Goal: Complete application form

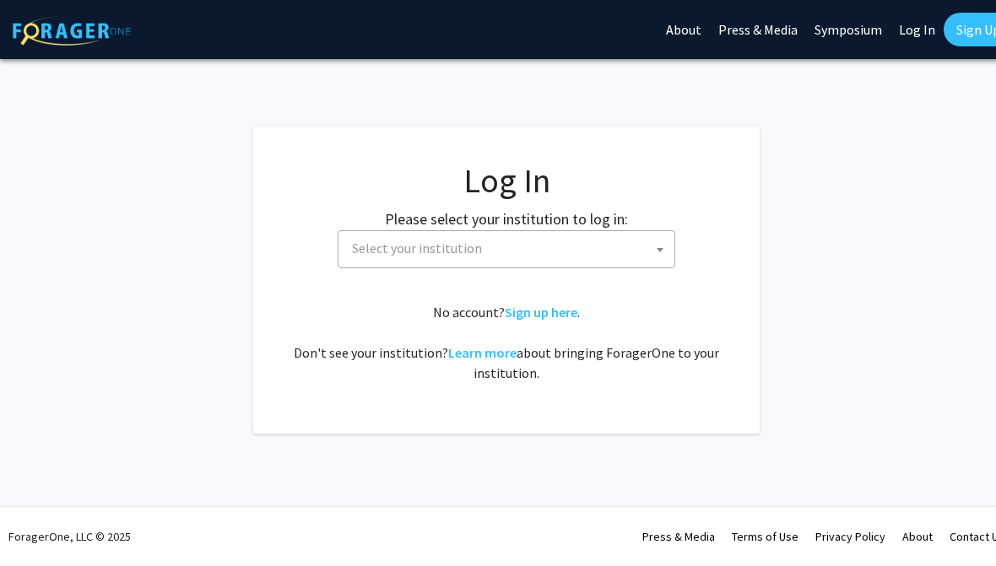
select select
click at [643, 236] on span "Select your institution" at bounding box center [509, 248] width 329 height 35
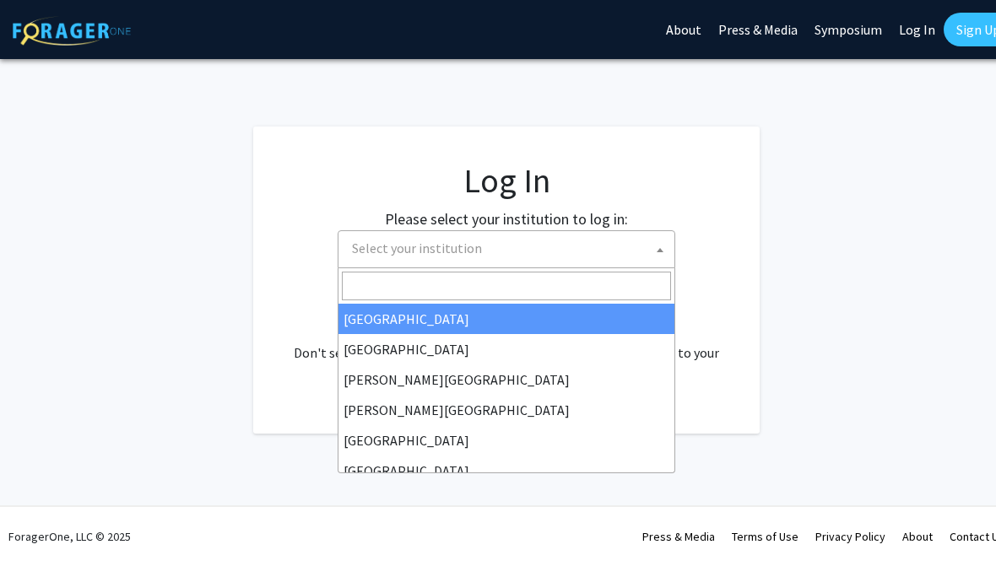
type input "k"
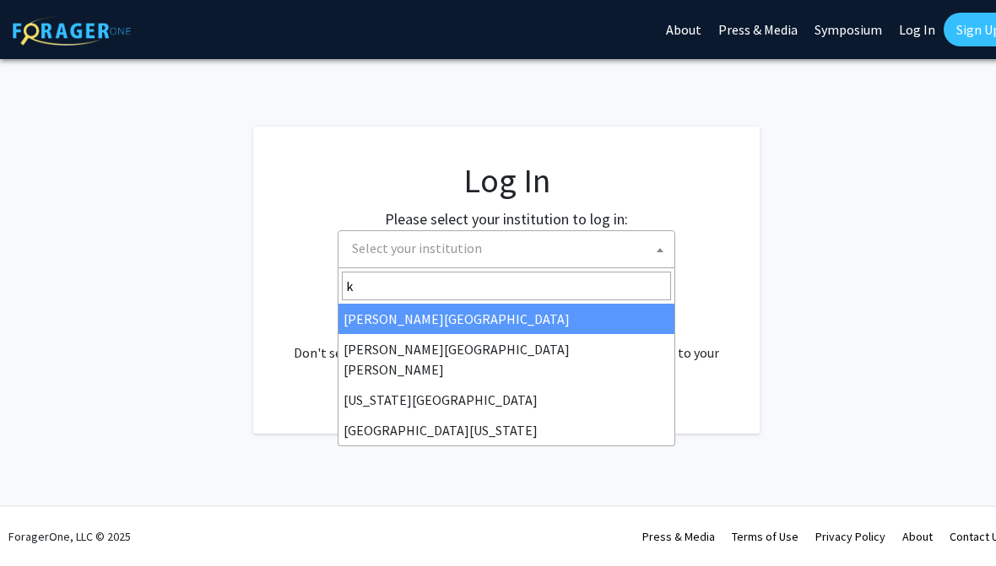
select select "13"
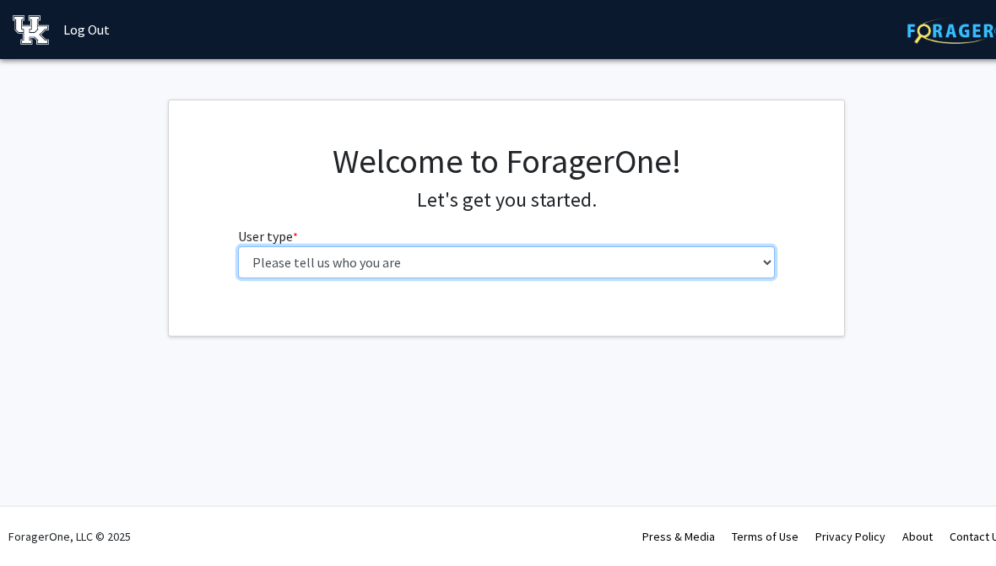
click at [756, 255] on select "Please tell us who you are Undergraduate Student Master's Student Doctoral Cand…" at bounding box center [507, 263] width 538 height 32
select select "1: undergrad"
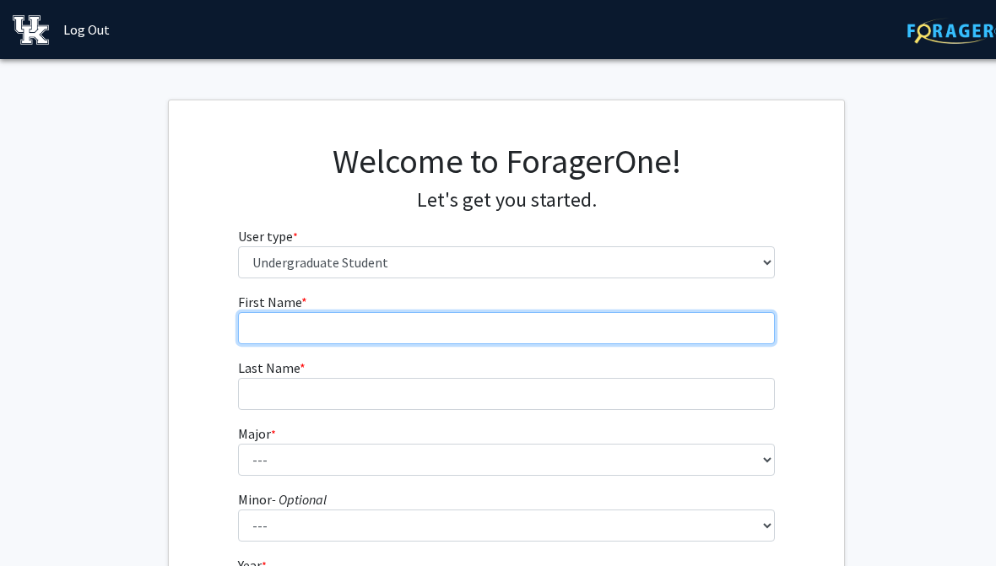
click at [703, 323] on input "First Name * required" at bounding box center [507, 328] width 538 height 32
type input "[PERSON_NAME]"
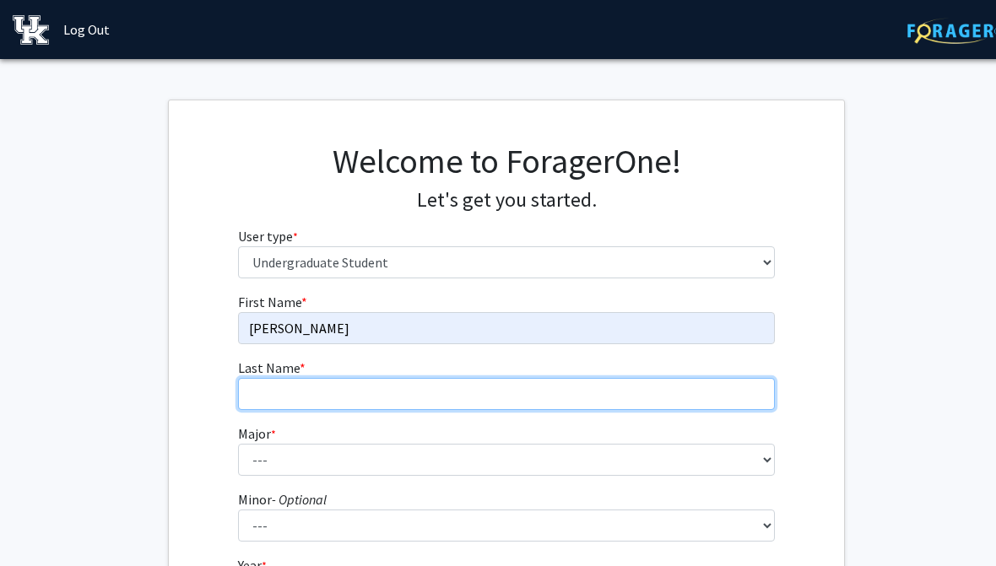
type input "[PERSON_NAME]"
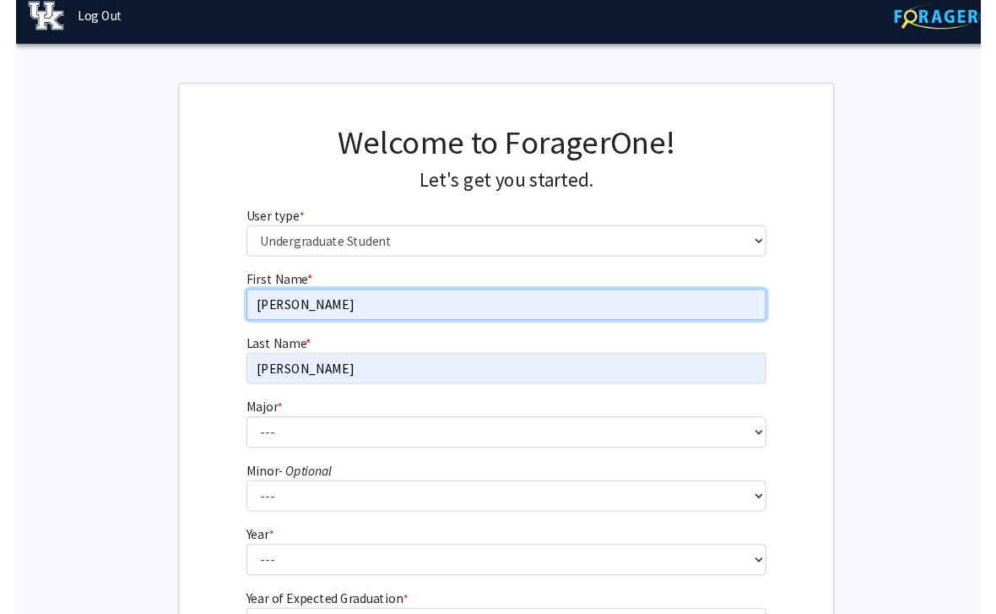
scroll to position [82, 0]
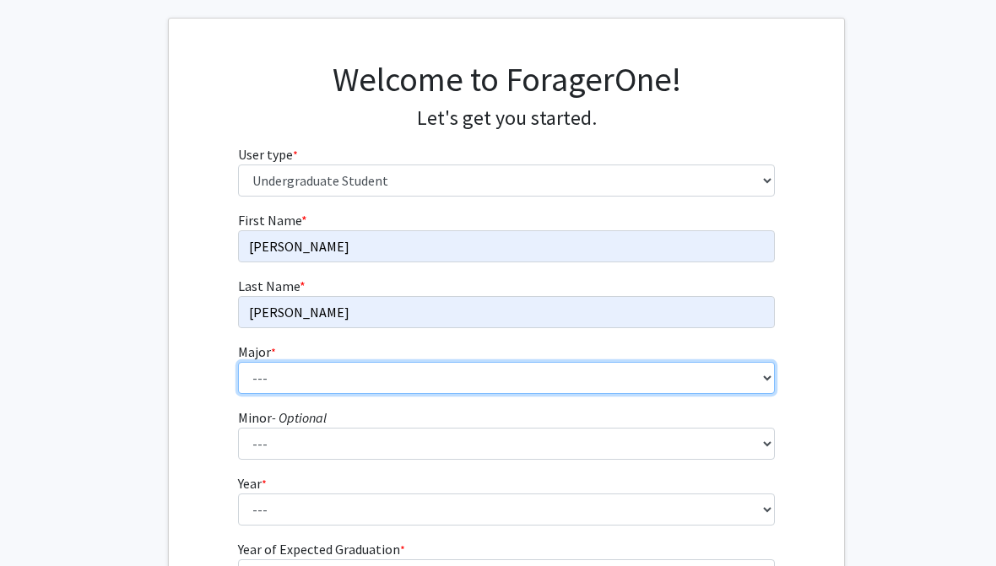
click at [271, 364] on select "--- Accounting Aerospace Engineering African American & Africana Studies Agricu…" at bounding box center [507, 378] width 538 height 32
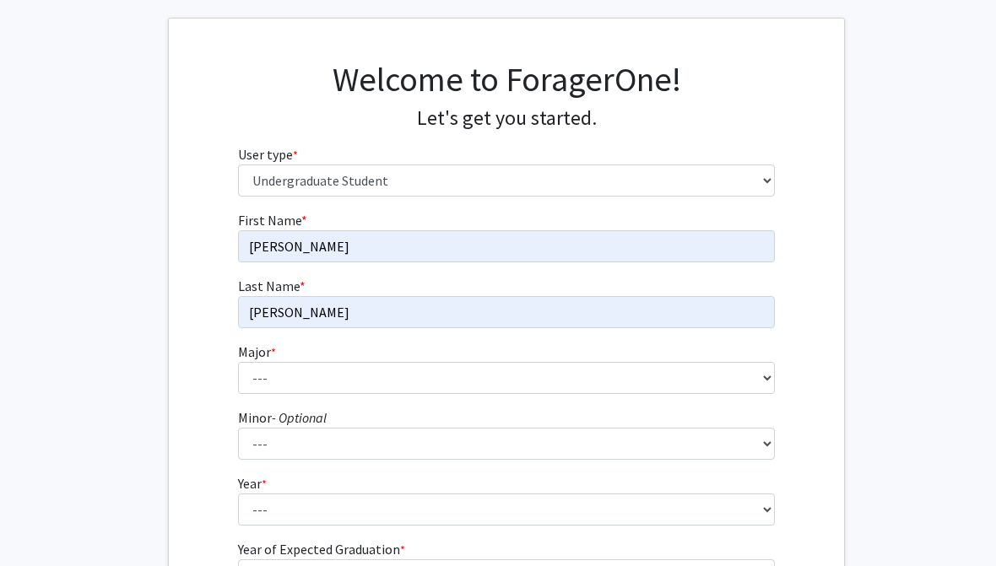
click at [446, 355] on fg-select "Major * required --- Accounting Aerospace Engineering African American & Africa…" at bounding box center [507, 368] width 538 height 52
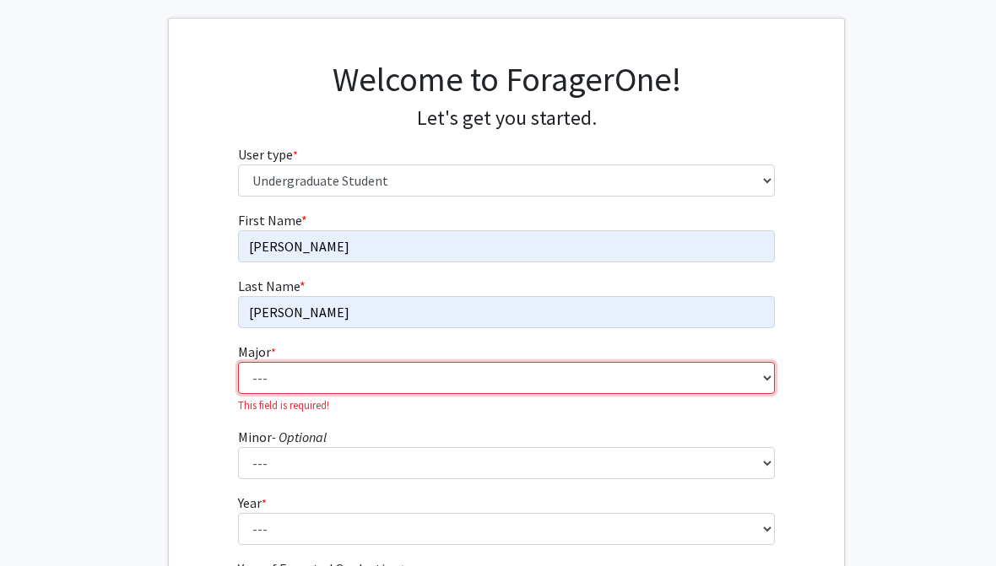
click at [479, 383] on select "--- Accounting Aerospace Engineering African American & Africana Studies Agricu…" at bounding box center [507, 378] width 538 height 32
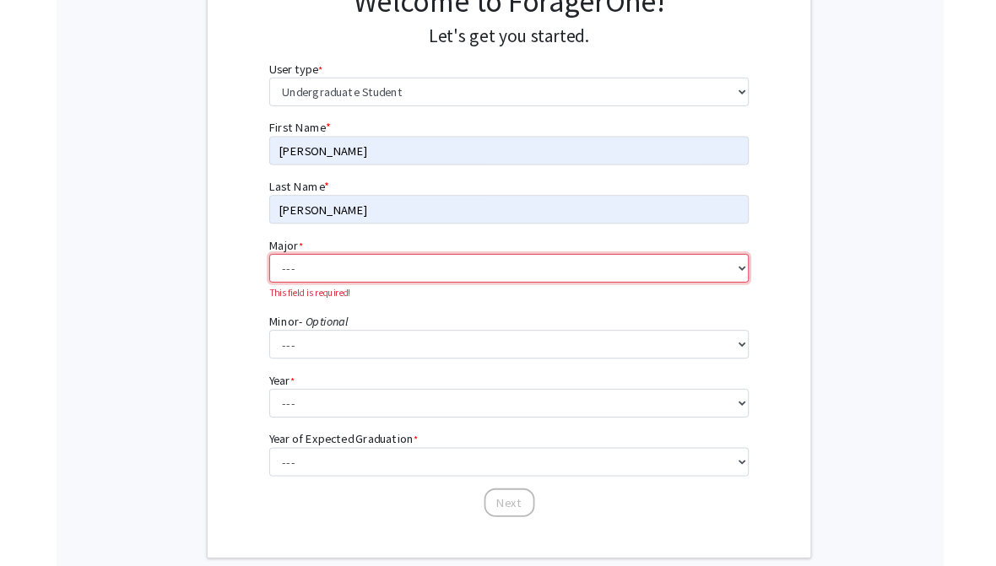
scroll to position [226, 0]
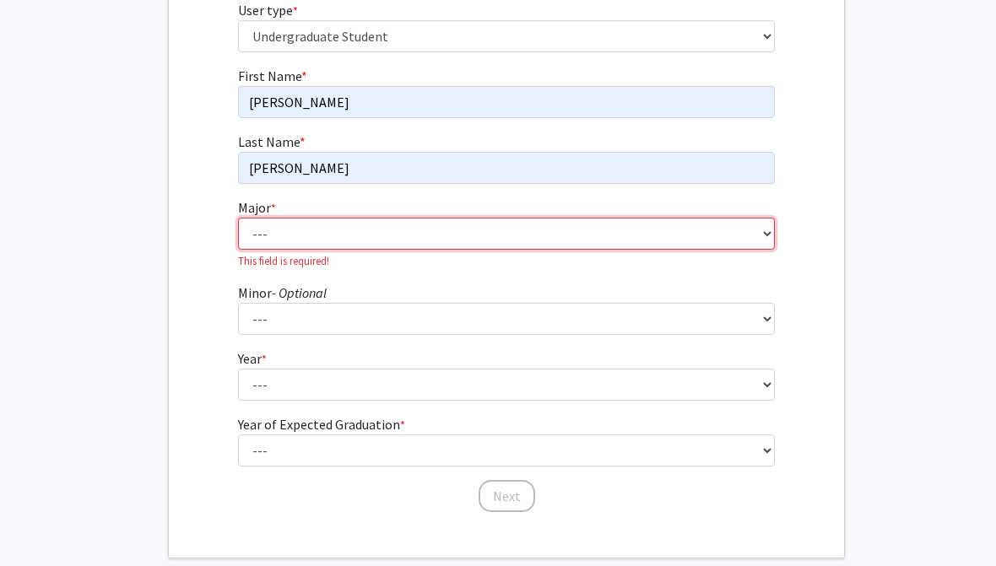
click at [762, 232] on select "--- Accounting Aerospace Engineering African American & Africana Studies Agricu…" at bounding box center [507, 234] width 538 height 32
